Goal: Task Accomplishment & Management: Use online tool/utility

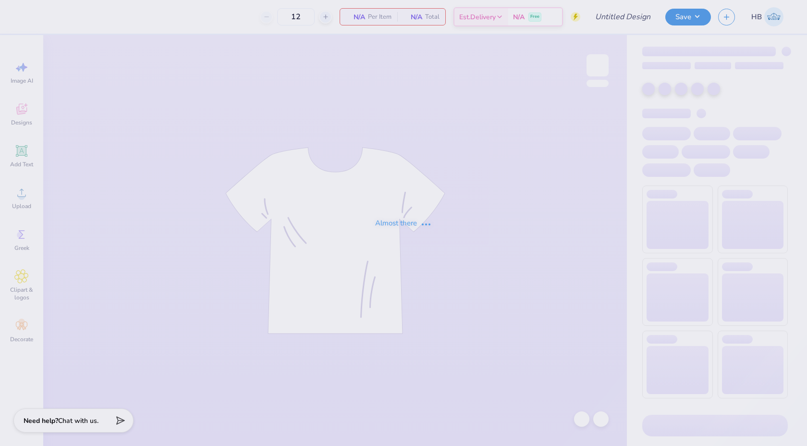
type input "The University of Texas at Dallas : Katelyn Truong"
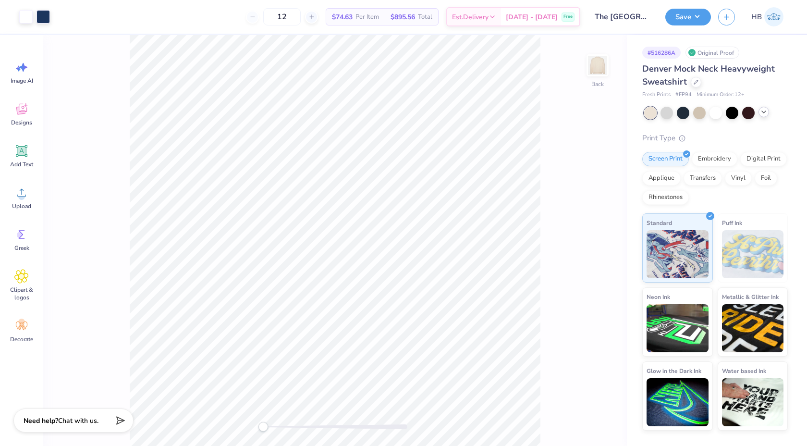
click at [767, 112] on icon at bounding box center [764, 112] width 8 height 8
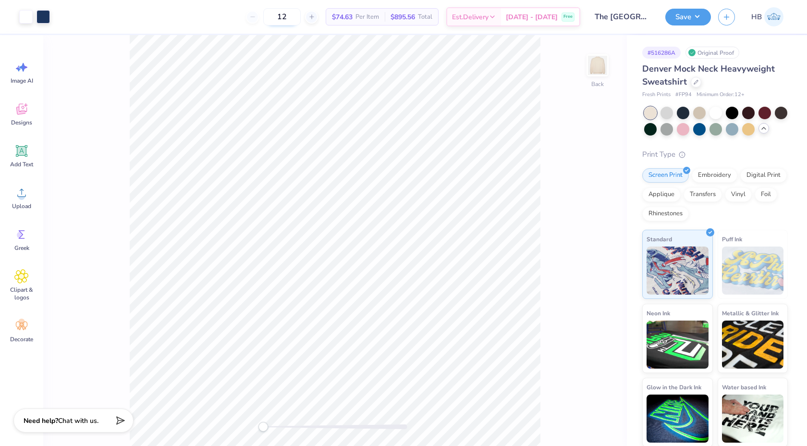
click at [295, 16] on input "12" at bounding box center [281, 16] width 37 height 17
type input "50"
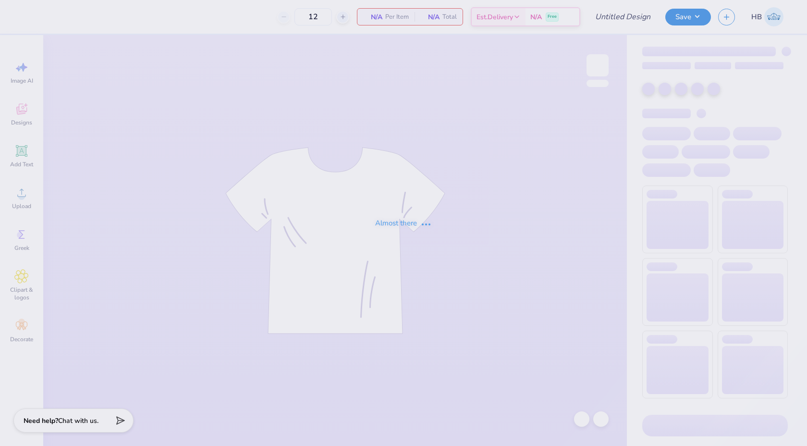
type input "Star date hoodie"
type input "50"
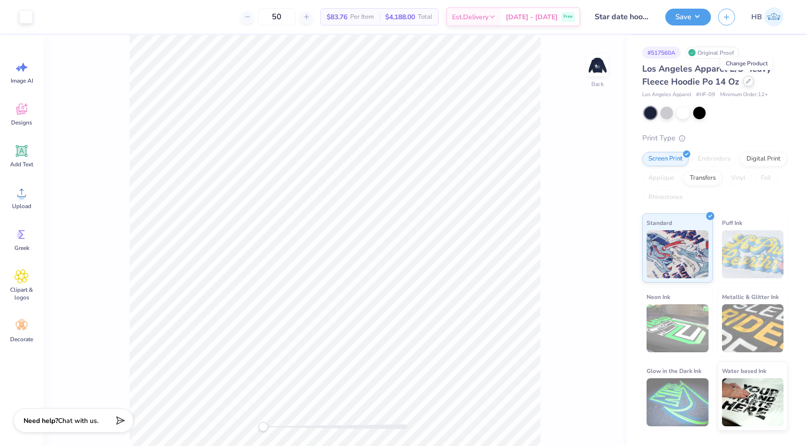
click at [746, 80] on icon at bounding box center [748, 81] width 5 height 5
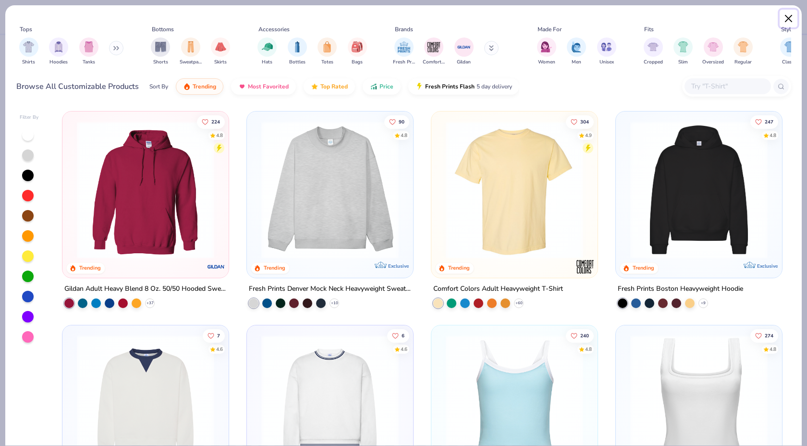
click at [788, 24] on button "Close" at bounding box center [788, 19] width 18 height 18
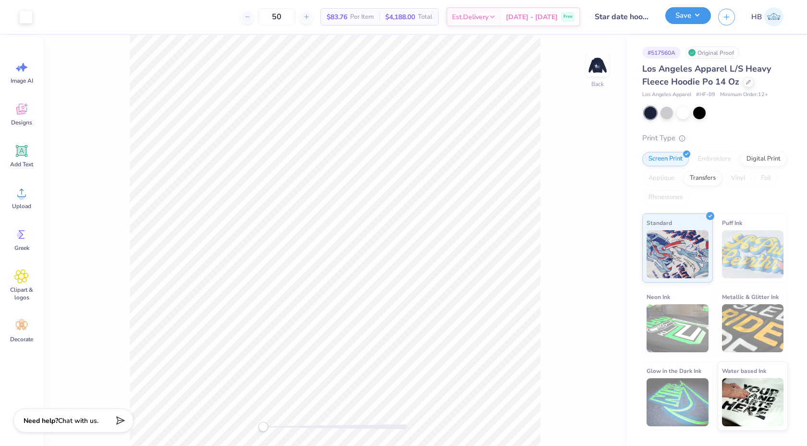
click at [698, 18] on button "Save" at bounding box center [688, 15] width 46 height 17
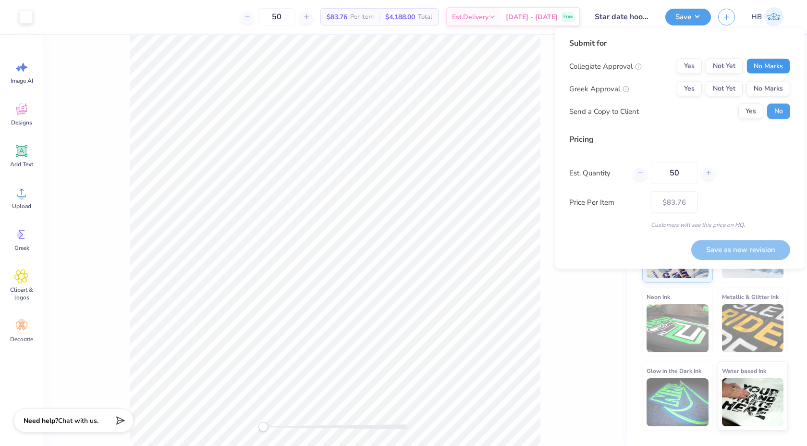
click at [761, 66] on button "No Marks" at bounding box center [768, 66] width 44 height 15
click at [712, 86] on button "Not Yet" at bounding box center [723, 88] width 37 height 15
click at [758, 247] on button "Save as new revision" at bounding box center [740, 250] width 99 height 20
type input "– –"
